Goal: Find specific page/section: Find specific page/section

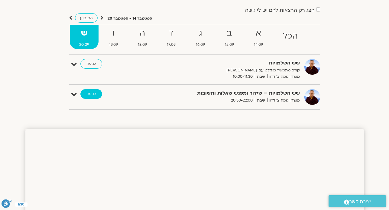
click at [94, 93] on link "כניסה" at bounding box center [91, 94] width 22 height 10
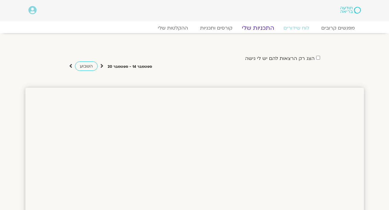
click at [260, 28] on link "התכניות שלי" at bounding box center [257, 27] width 47 height 7
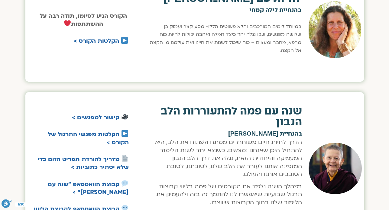
scroll to position [1220, 0]
